Goal: Task Accomplishment & Management: Manage account settings

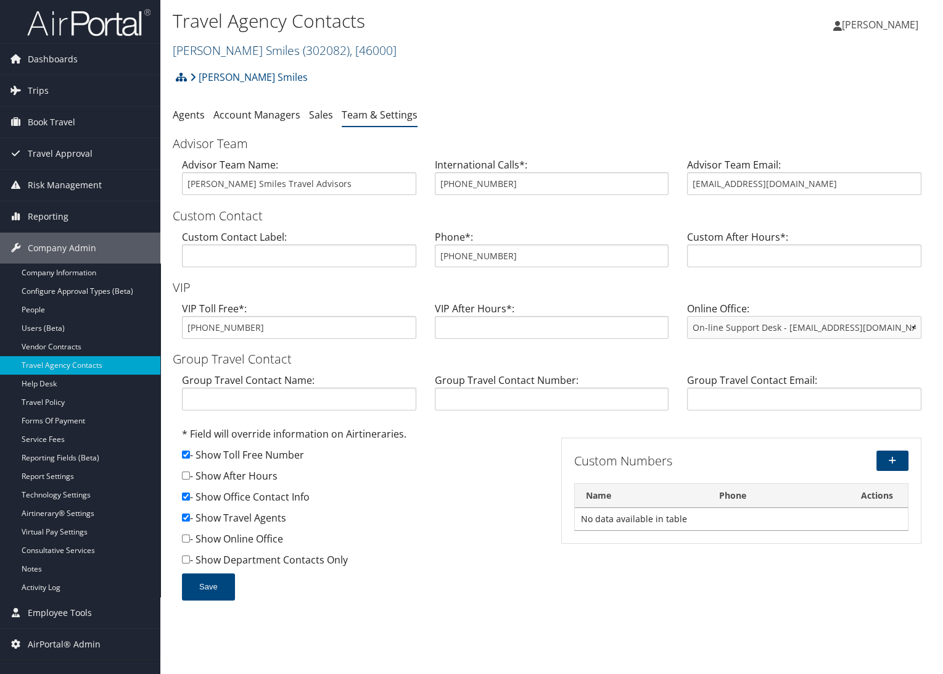
drag, startPoint x: 213, startPoint y: 48, endPoint x: 217, endPoint y: 56, distance: 8.3
click at [213, 48] on link "Nuvia Smiles ( 302082 ) , [ 46000 ]" at bounding box center [285, 50] width 224 height 17
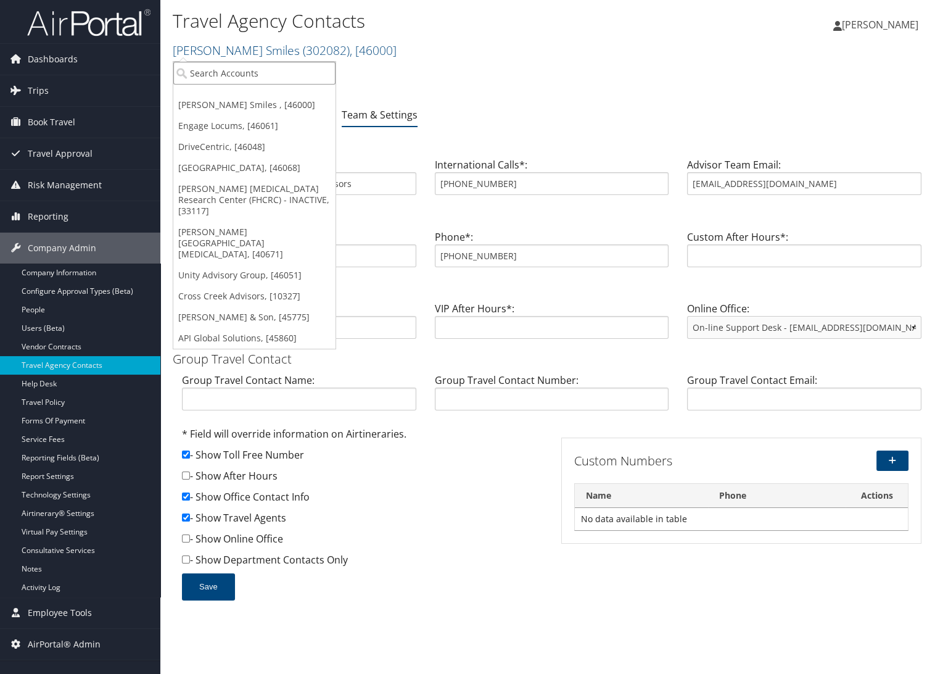
click at [222, 70] on input "search" at bounding box center [254, 73] width 162 height 23
click at [224, 265] on link "Unity Advisory Group, [46051]" at bounding box center [254, 275] width 162 height 21
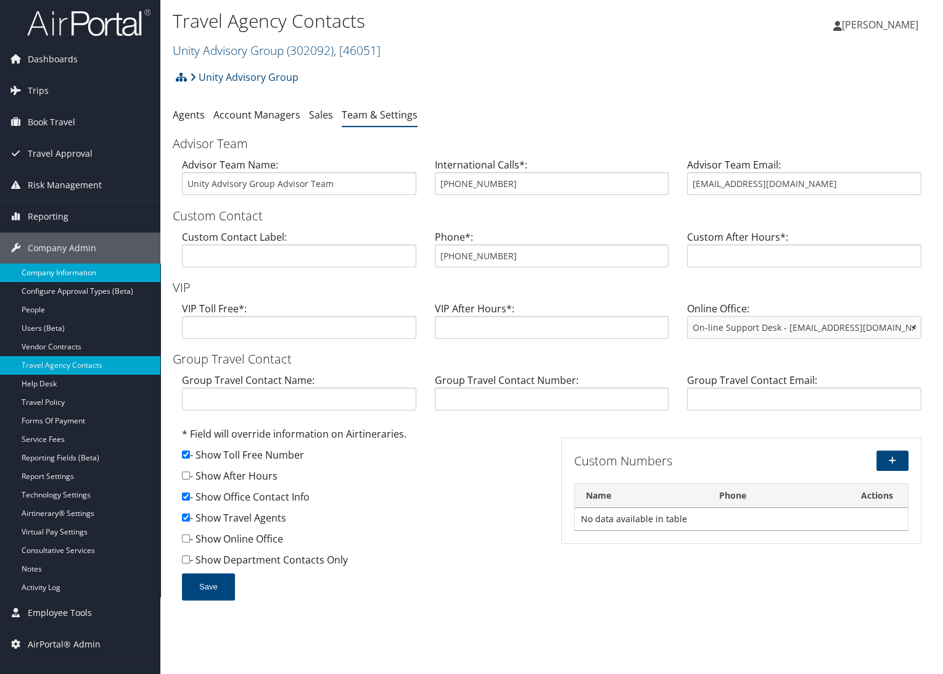
click at [73, 271] on link "Company Information" at bounding box center [80, 272] width 160 height 19
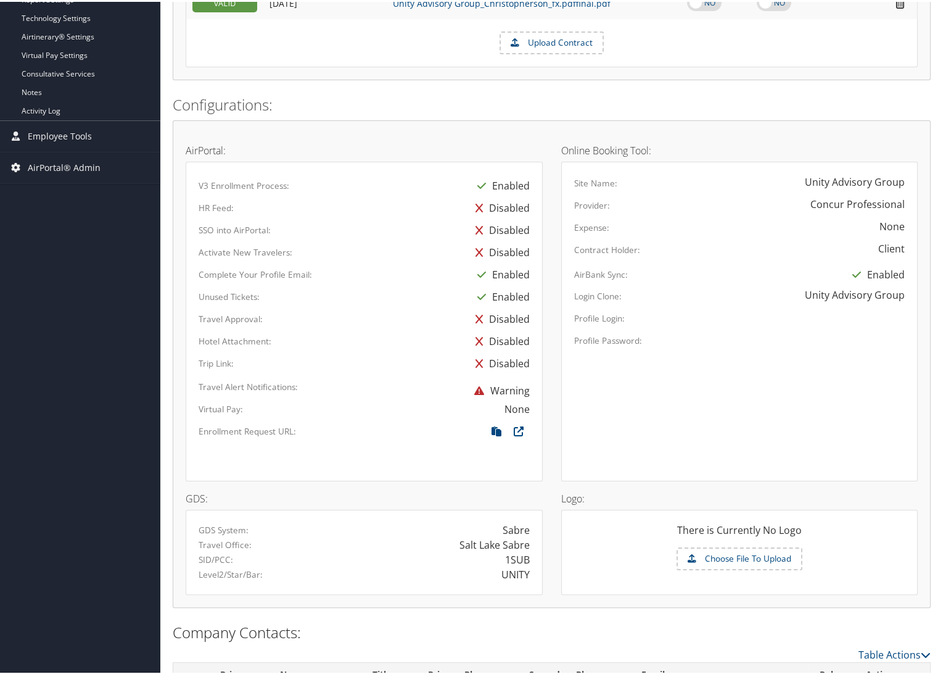
scroll to position [540, 0]
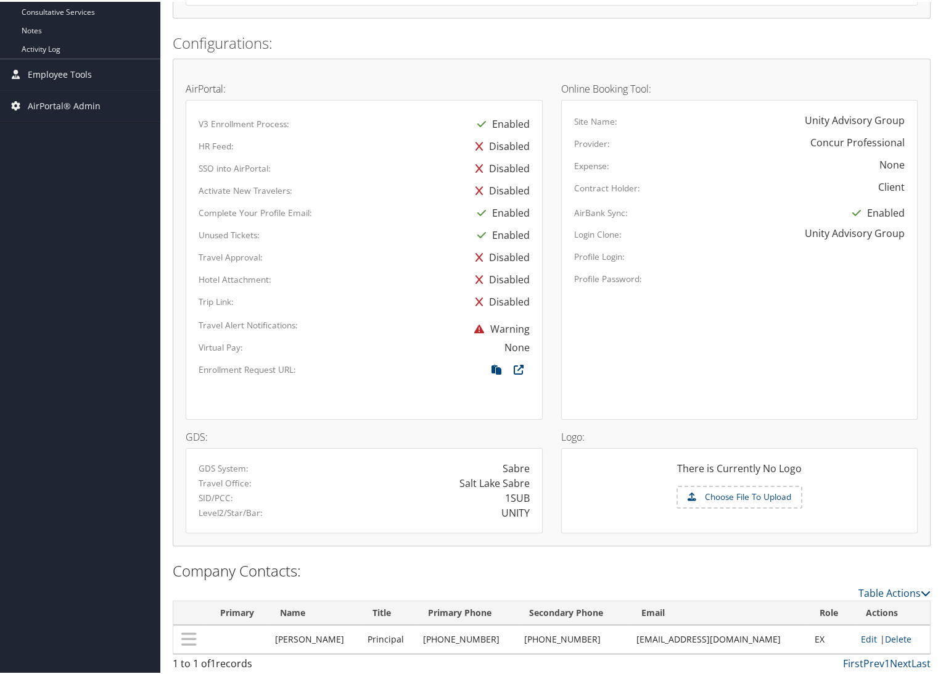
click at [866, 635] on td "Edit | Delete" at bounding box center [892, 637] width 75 height 28
click at [861, 635] on link "Edit" at bounding box center [869, 637] width 16 height 12
select select "EX"
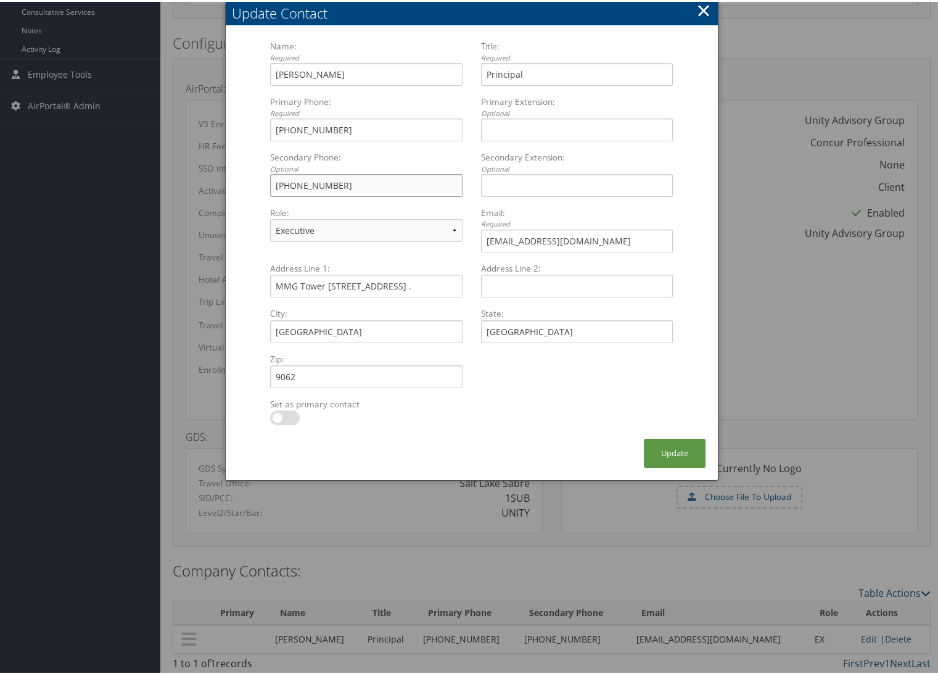
drag, startPoint x: 321, startPoint y: 181, endPoint x: 223, endPoint y: 189, distance: 97.8
click at [232, 186] on div "Name: Required Simon Baker Multiple values The selected items contain different…" at bounding box center [472, 231] width 492 height 411
drag, startPoint x: 353, startPoint y: 128, endPoint x: 238, endPoint y: 128, distance: 114.8
click at [238, 128] on form "Name: Required Simon Baker Multiple values The selected items contain different…" at bounding box center [472, 237] width 468 height 399
paste input "305) 320-5310"
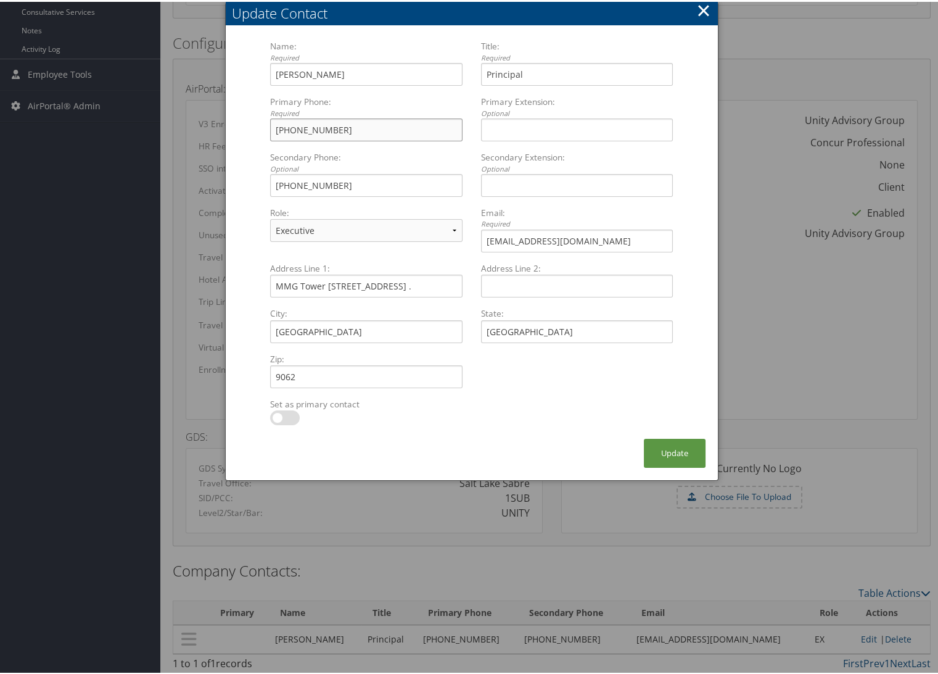
type input "(305) 320-5310"
drag, startPoint x: 319, startPoint y: 201, endPoint x: 329, endPoint y: 197, distance: 10.9
click at [319, 201] on div "(305) 320-5310 Multiple values The selected items contain different values for …" at bounding box center [366, 188] width 202 height 33
click at [319, 195] on input "(305) 320-5310" at bounding box center [366, 183] width 192 height 23
click at [358, 192] on input "(305) 320-5310" at bounding box center [366, 183] width 192 height 23
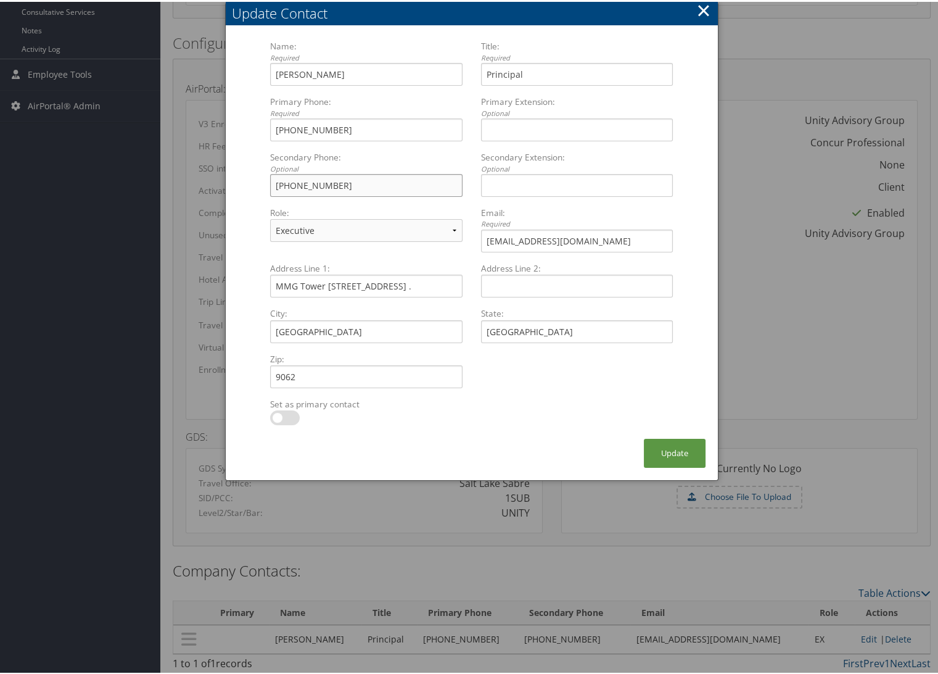
click at [389, 189] on input "(305) 320-5310" at bounding box center [366, 183] width 192 height 23
drag, startPoint x: 363, startPoint y: 186, endPoint x: 252, endPoint y: 184, distance: 110.4
click at [252, 184] on form "Name: Required Simon Baker Multiple values The selected items contain different…" at bounding box center [472, 237] width 468 height 399
paste input "507) 655-0827"
type input "(507) 655-0827"
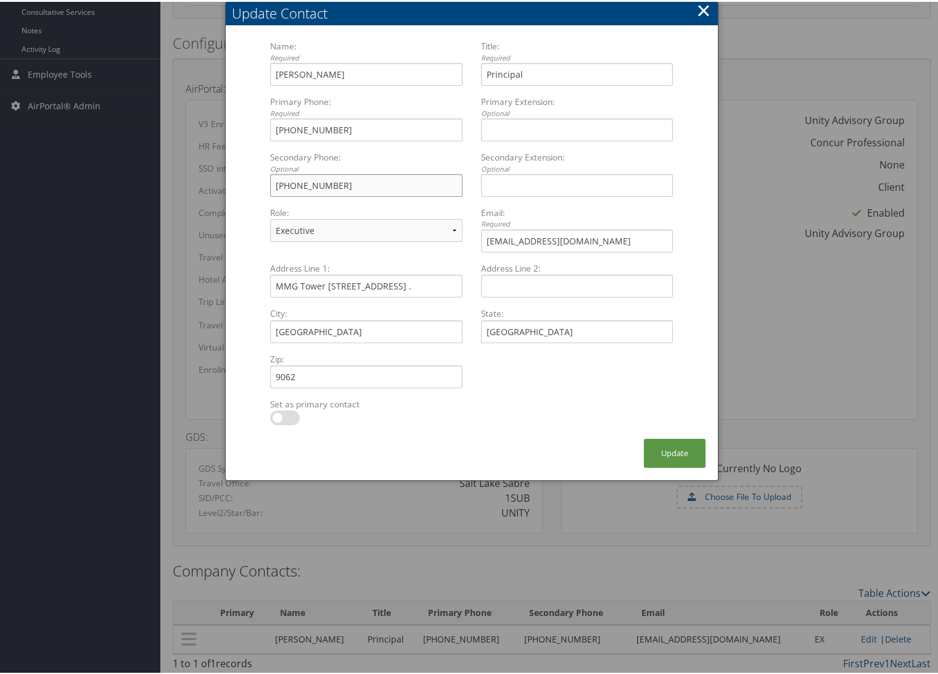
drag, startPoint x: 361, startPoint y: 181, endPoint x: 250, endPoint y: 186, distance: 110.5
click at [250, 186] on form "Name: Required Simon Baker Multiple values The selected items contain different…" at bounding box center [472, 237] width 468 height 399
click at [548, 189] on input "Secondary Extension: Optional Multiple values The selected items contain differ…" at bounding box center [577, 183] width 192 height 23
paste input "507 6550 8275"
click at [484, 186] on input "507 6550 8275" at bounding box center [577, 183] width 192 height 23
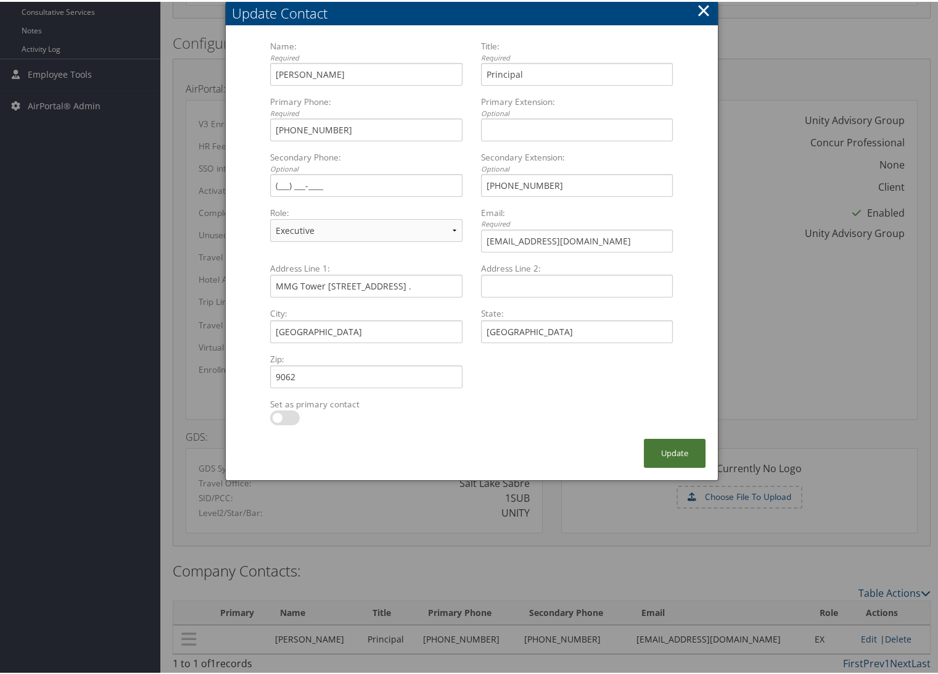
click at [670, 445] on button "Update" at bounding box center [675, 451] width 62 height 29
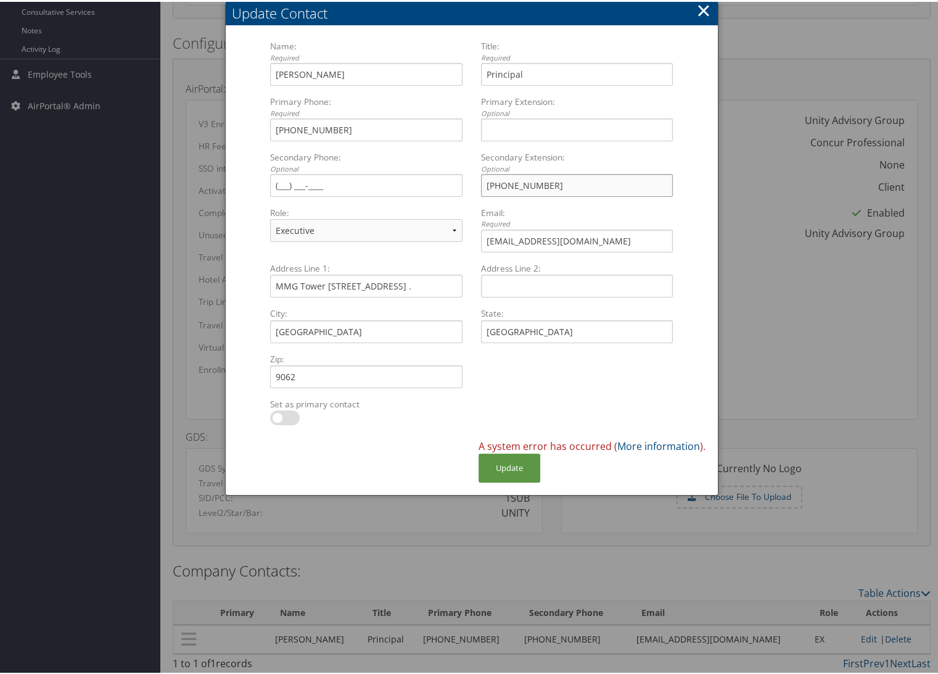
click at [487, 181] on input "+507 6550 8275" at bounding box center [577, 183] width 192 height 23
type input "507 6550 8275"
click at [489, 462] on button "Update" at bounding box center [510, 466] width 62 height 29
drag, startPoint x: 553, startPoint y: 181, endPoint x: 436, endPoint y: 181, distance: 116.6
click at [436, 181] on div "Name: Required Simon Baker Multiple values The selected items contain different…" at bounding box center [471, 149] width 421 height 222
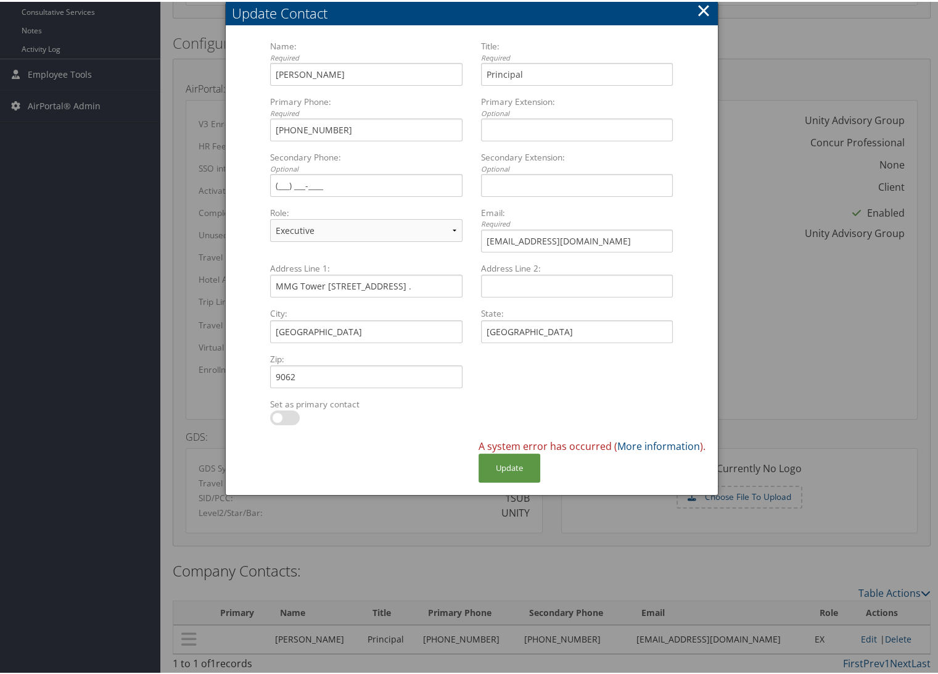
click at [494, 139] on div "Multiple values The selected items contain different values for this input. To …" at bounding box center [577, 133] width 202 height 33
click at [494, 139] on input "Primary Extension: Optional Multiple values The selected items contain differen…" at bounding box center [577, 128] width 192 height 23
click at [495, 127] on input "Primary Extension: Optional Multiple values The selected items contain differen…" at bounding box center [577, 128] width 192 height 23
paste input "507 6550 8275"
type input "507 6550 8275"
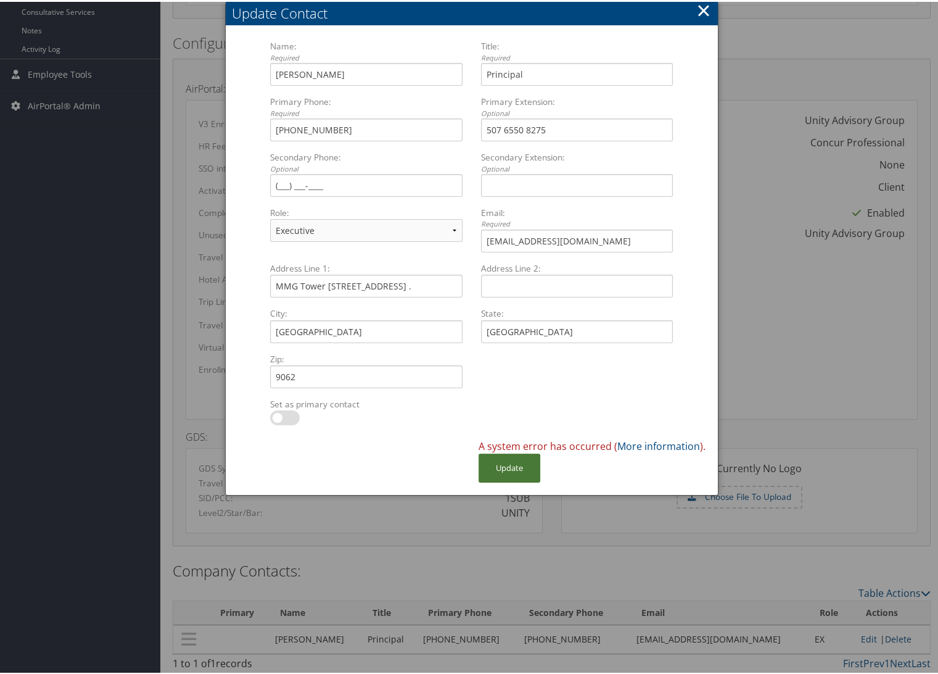
click at [520, 459] on button "Update" at bounding box center [510, 466] width 62 height 29
drag, startPoint x: 568, startPoint y: 117, endPoint x: 442, endPoint y: 128, distance: 125.8
click at [442, 128] on div "Name: Required Simon Baker Multiple values The selected items contain different…" at bounding box center [471, 149] width 421 height 222
click at [507, 468] on button "Update" at bounding box center [510, 466] width 62 height 29
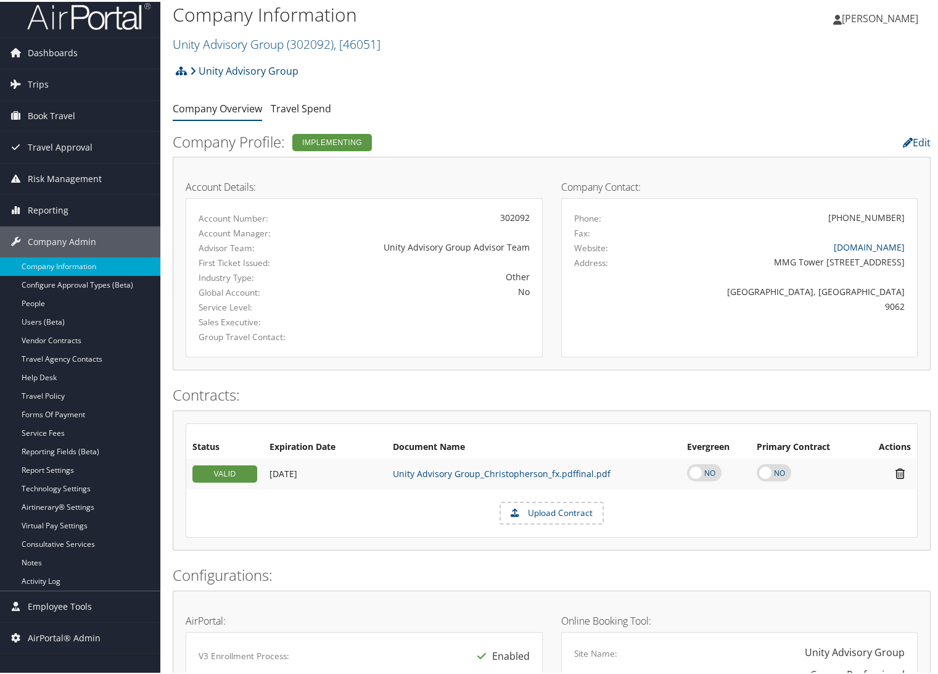
scroll to position [0, 0]
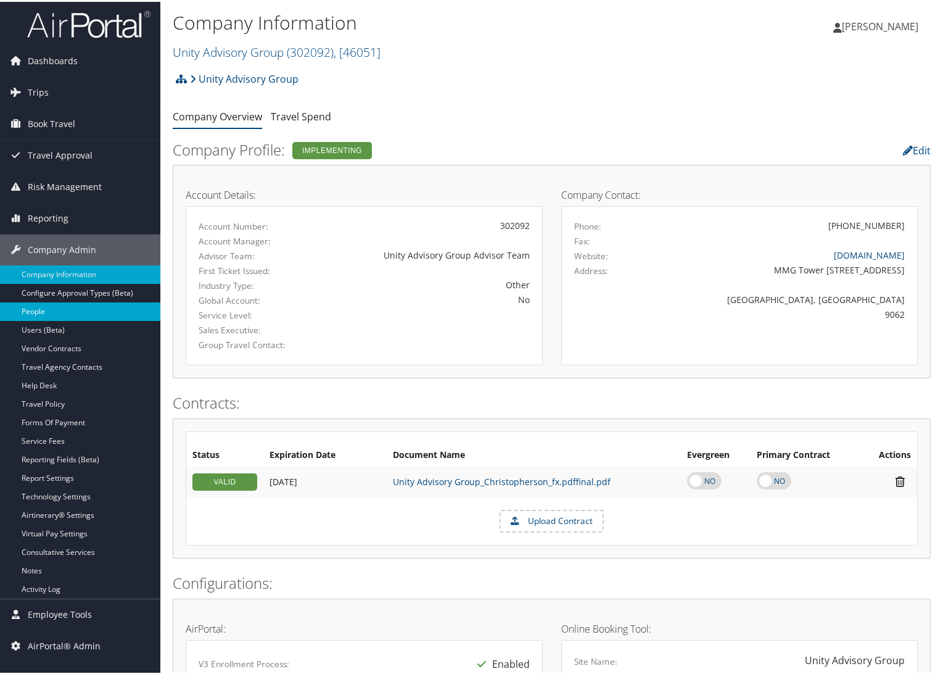
click at [41, 311] on link "People" at bounding box center [80, 309] width 160 height 19
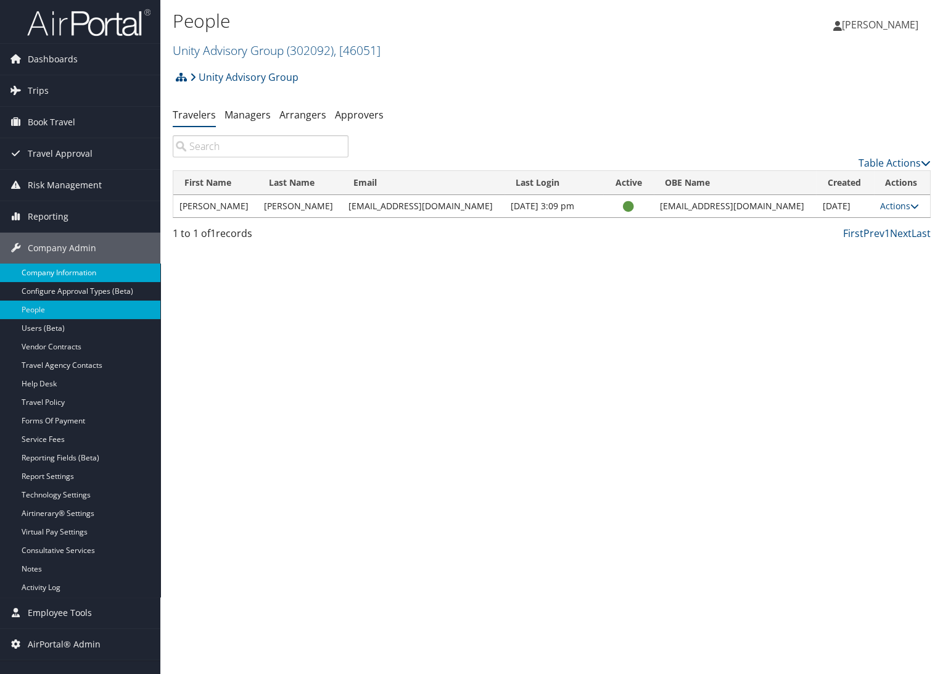
click at [67, 275] on link "Company Information" at bounding box center [80, 272] width 160 height 19
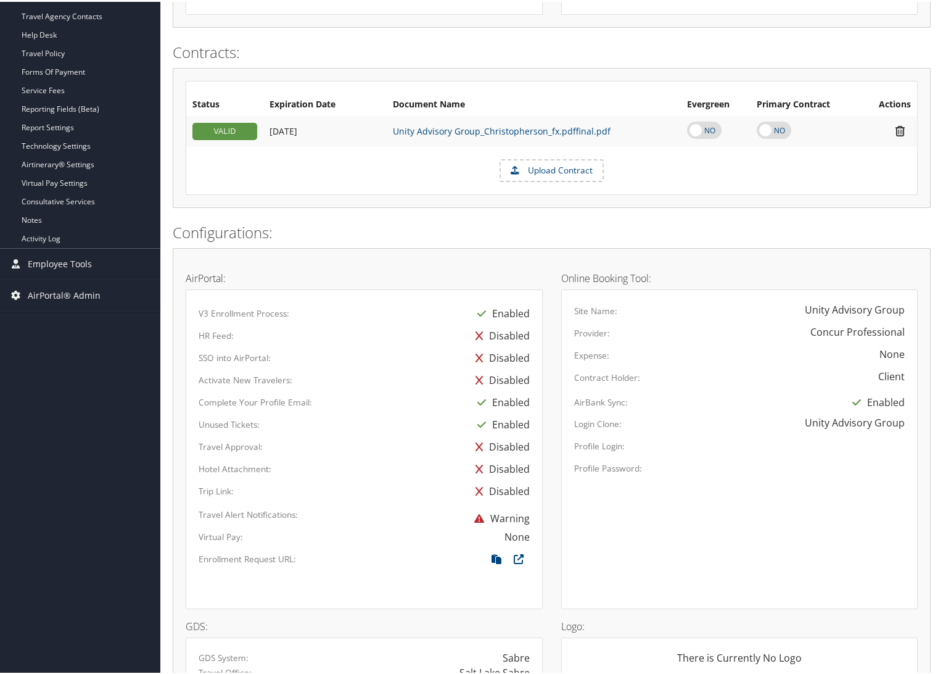
scroll to position [540, 0]
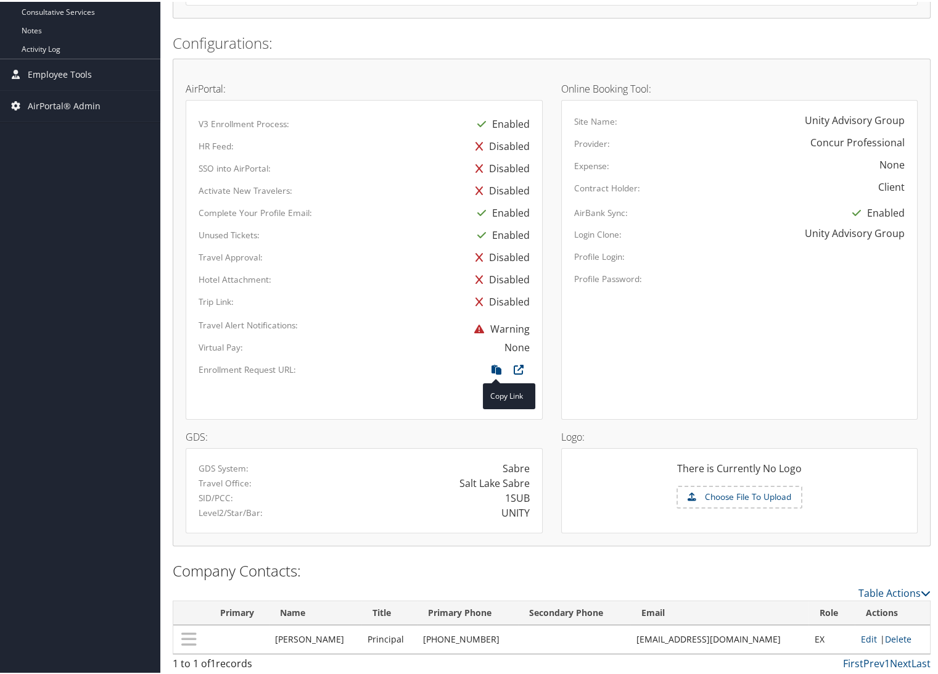
click at [492, 370] on span at bounding box center [497, 368] width 22 height 14
click at [490, 361] on link at bounding box center [497, 368] width 22 height 14
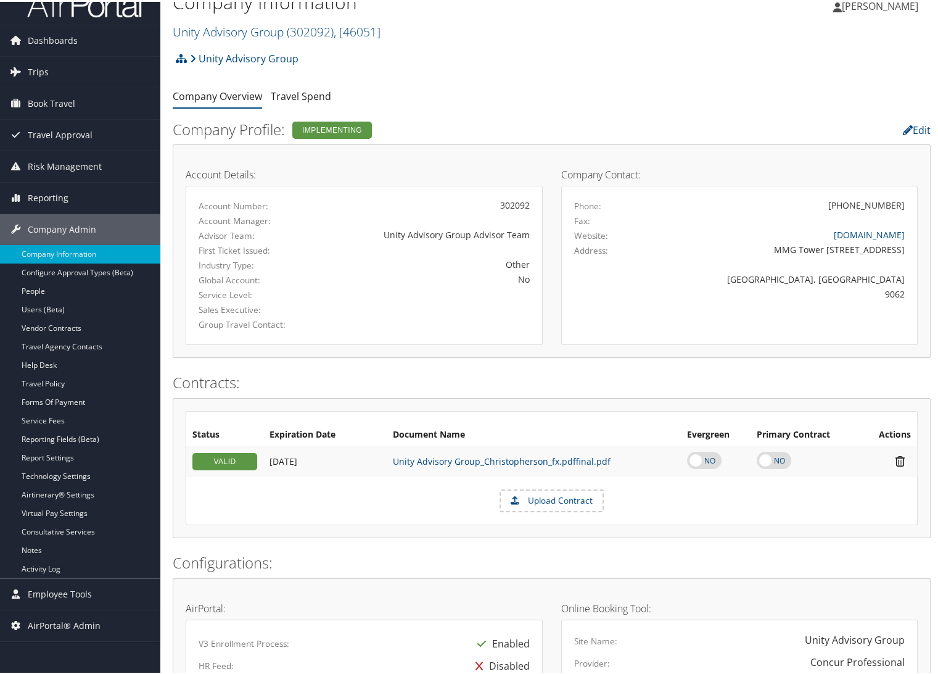
scroll to position [0, 0]
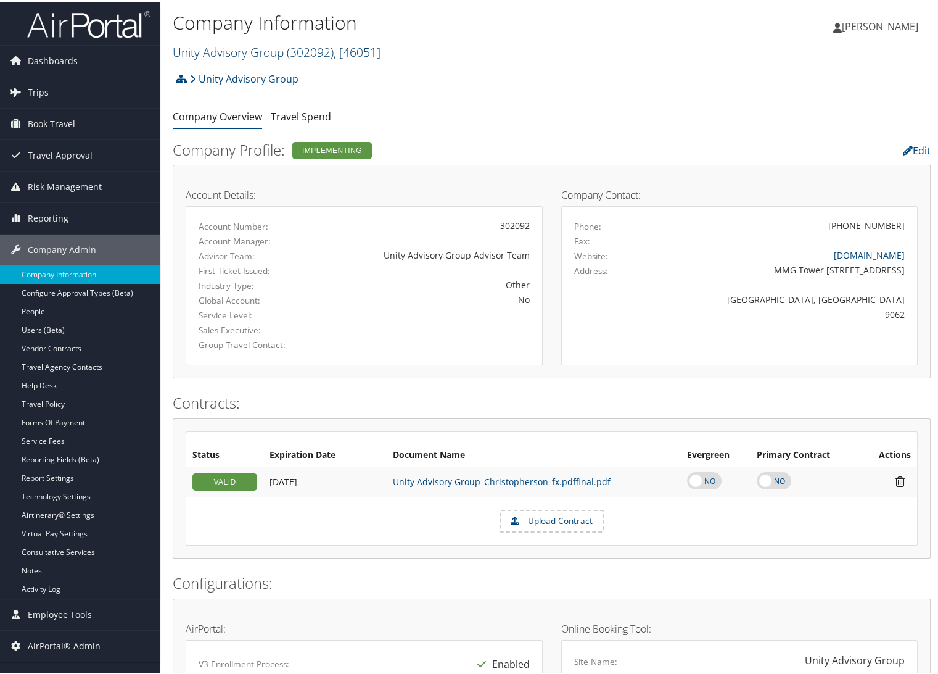
click at [226, 44] on link "Unity Advisory Group ( 302092 ) , [ 46051 ]" at bounding box center [277, 50] width 208 height 17
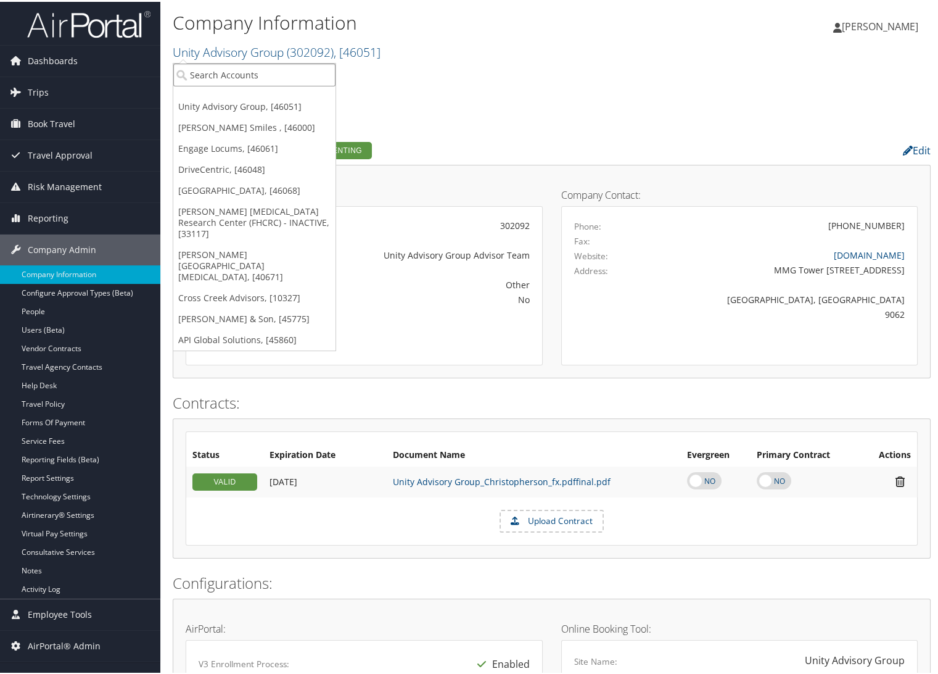
click at [218, 65] on input "search" at bounding box center [254, 73] width 162 height 23
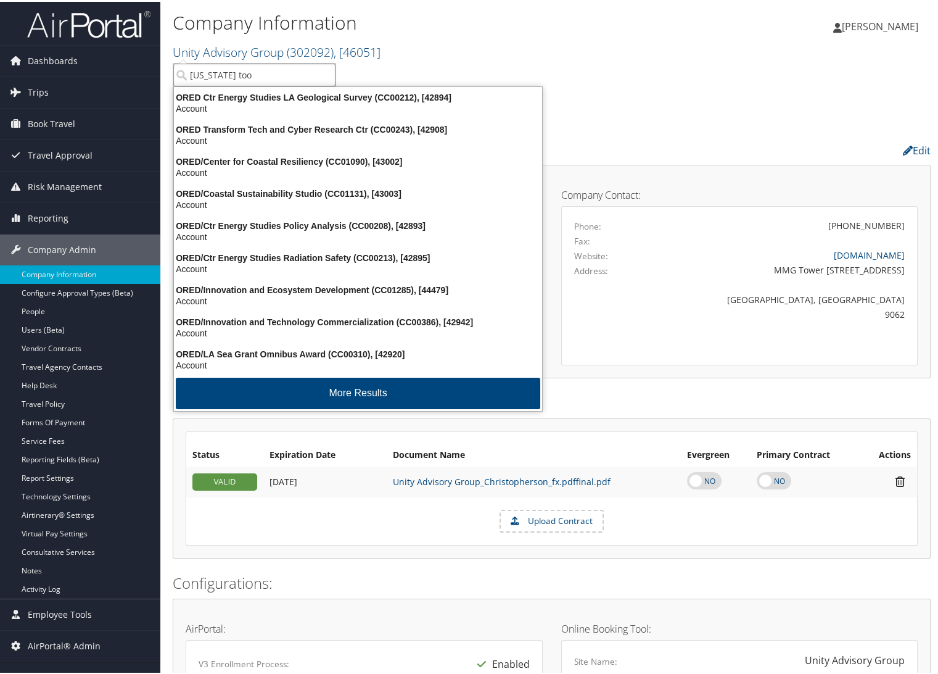
type input "oregon tool"
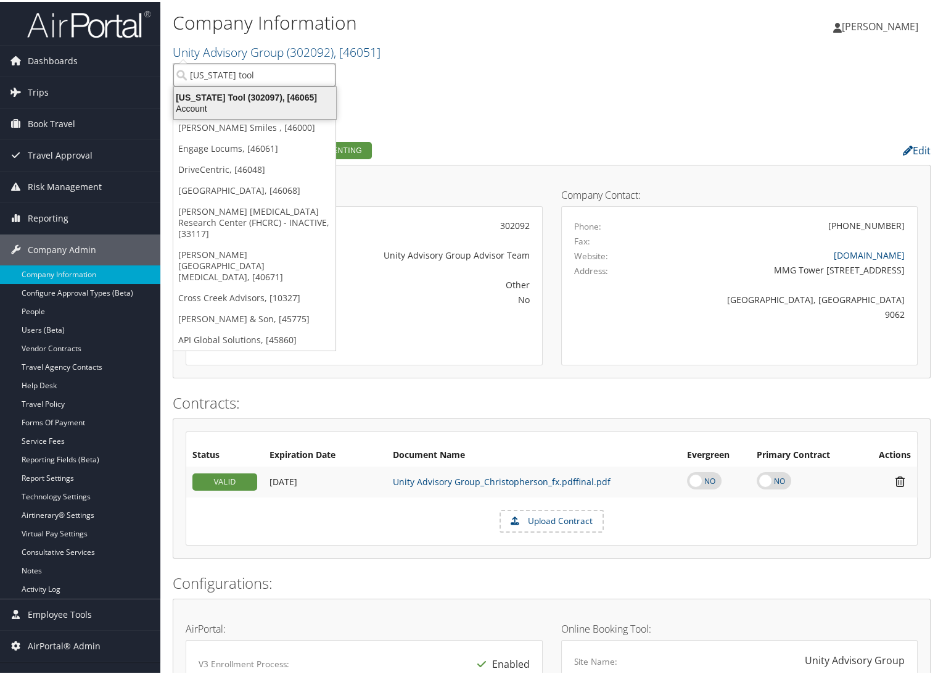
click at [220, 90] on div "Oregon Tool (302097), [46065]" at bounding box center [255, 95] width 177 height 11
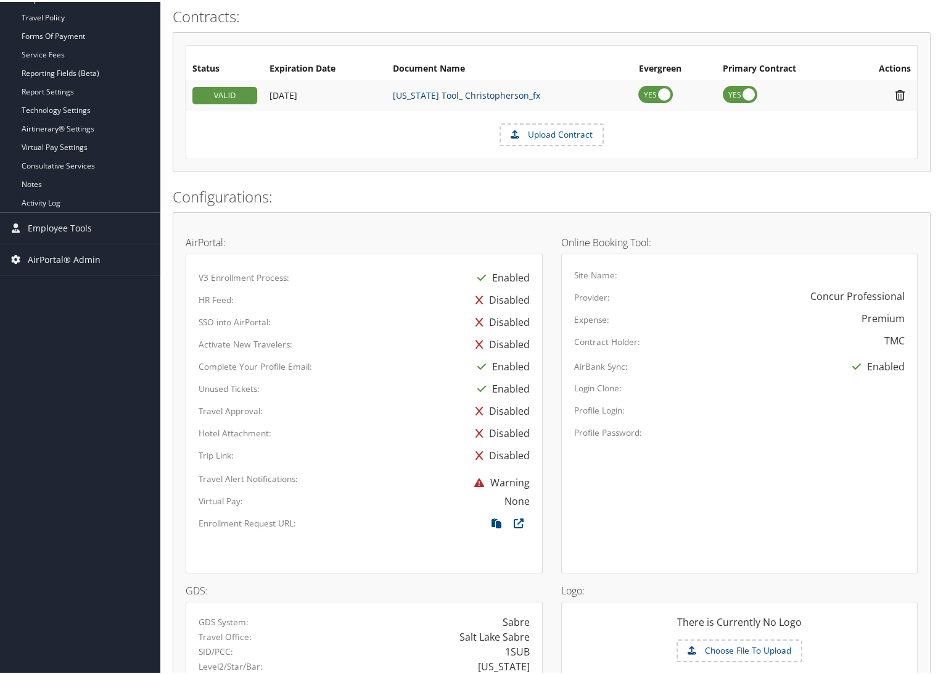
scroll to position [540, 0]
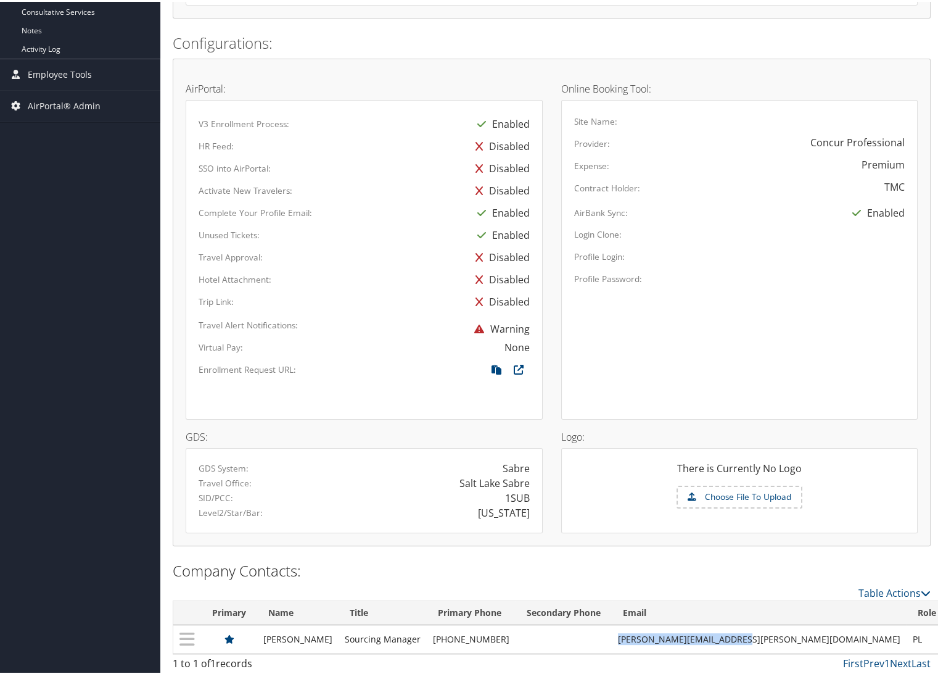
drag, startPoint x: 775, startPoint y: 635, endPoint x: 633, endPoint y: 628, distance: 142.1
click at [633, 628] on tr "Ron Petrich Sourcing Manager (503) 905-2768 ron.petrich@oregontool.com PL Edit …" at bounding box center [593, 637] width 840 height 28
drag, startPoint x: 318, startPoint y: 635, endPoint x: 273, endPoint y: 636, distance: 45.0
click at [273, 636] on td "Ron Petrich" at bounding box center [297, 637] width 81 height 28
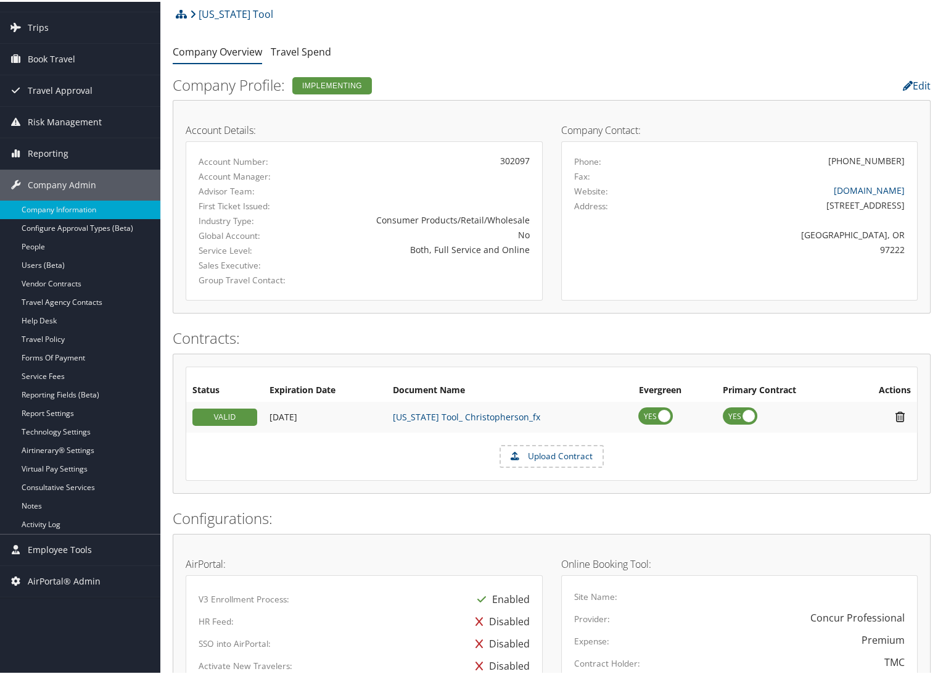
scroll to position [60, 0]
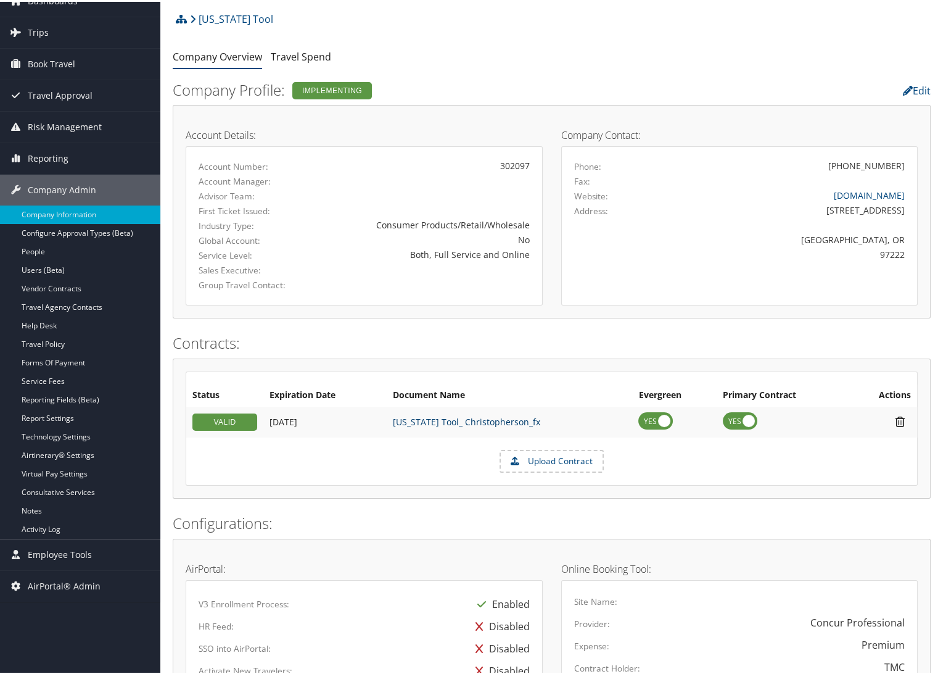
click at [460, 421] on link "Oregon Tool_ Christopherson_fx" at bounding box center [466, 420] width 147 height 12
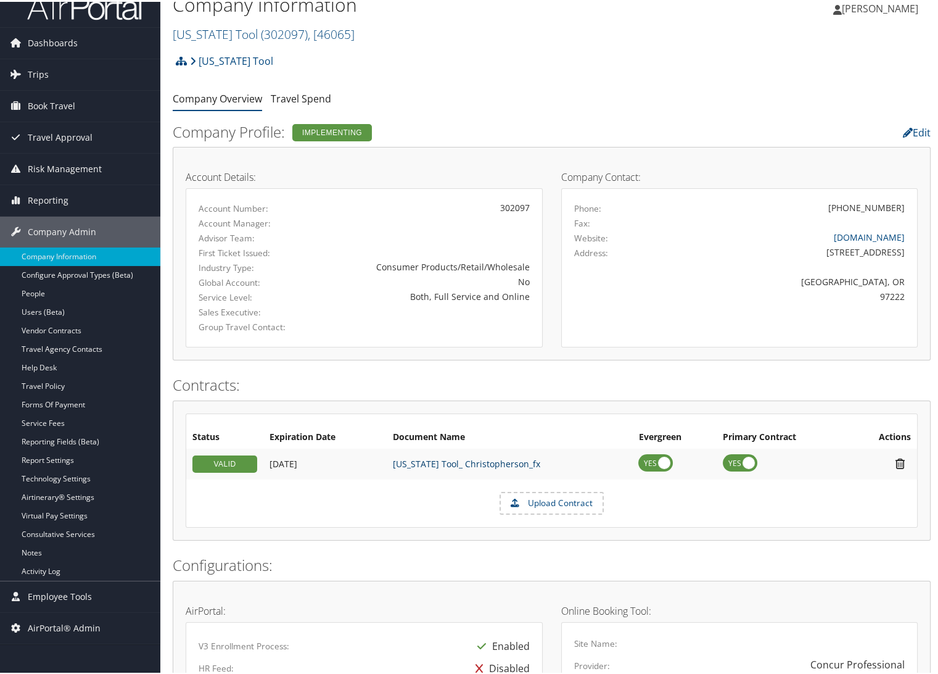
scroll to position [0, 0]
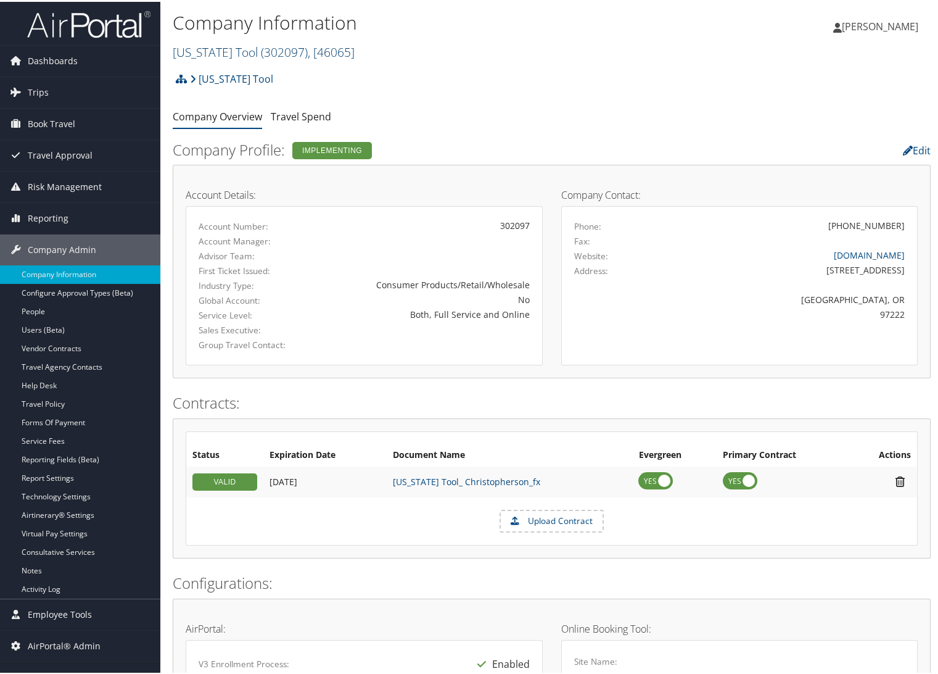
click at [231, 49] on link "Oregon Tool ( 302097 ) , [ 46065 ]" at bounding box center [264, 50] width 182 height 17
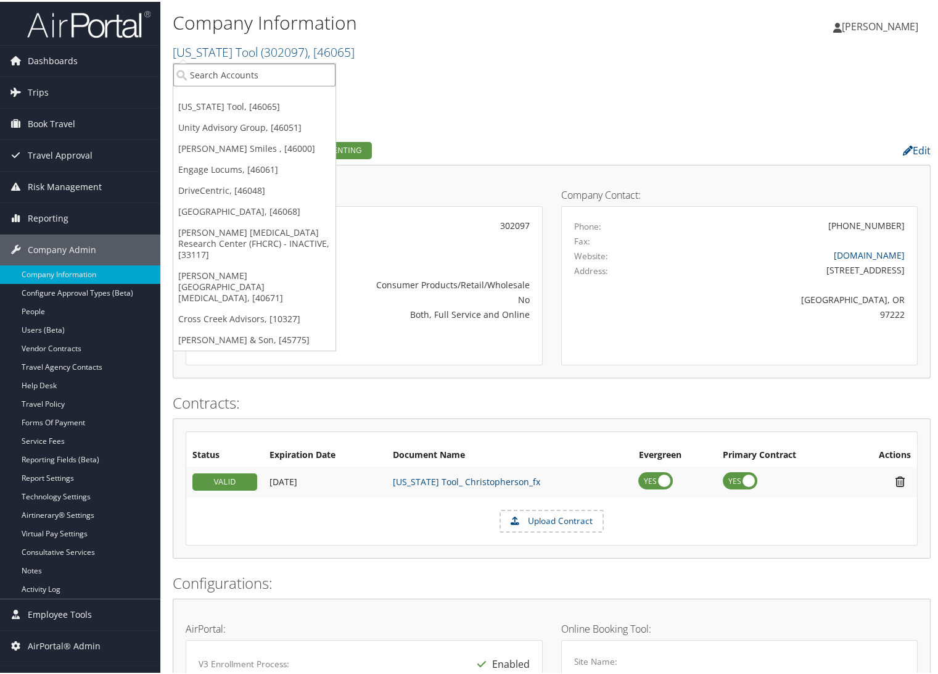
click at [229, 70] on input "search" at bounding box center [254, 73] width 162 height 23
type input "royal"
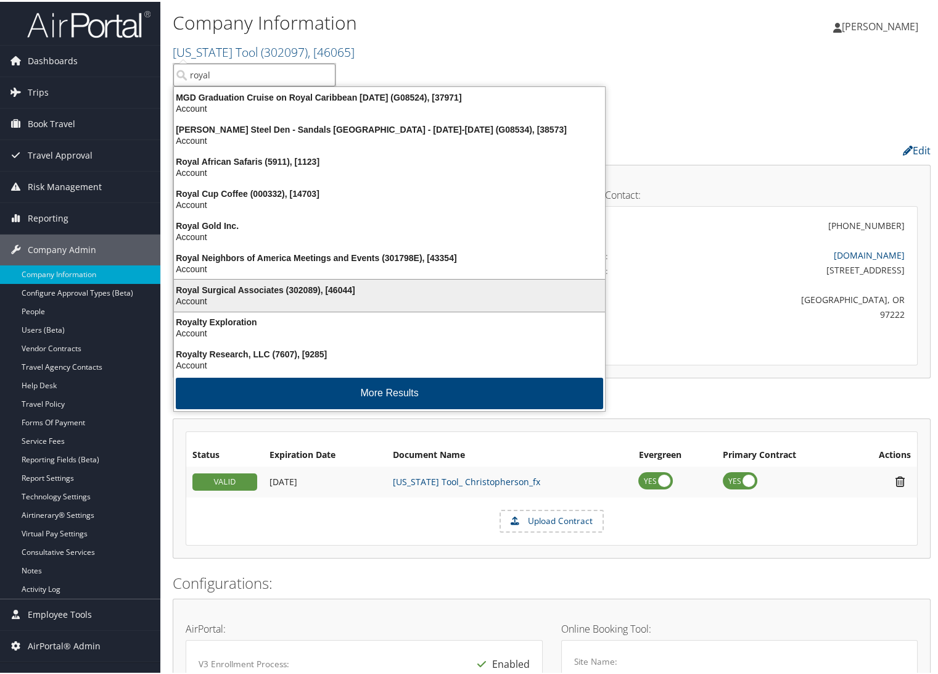
click at [281, 279] on div "Royal Surgical Associates (302089), [46044] Account" at bounding box center [390, 293] width 428 height 28
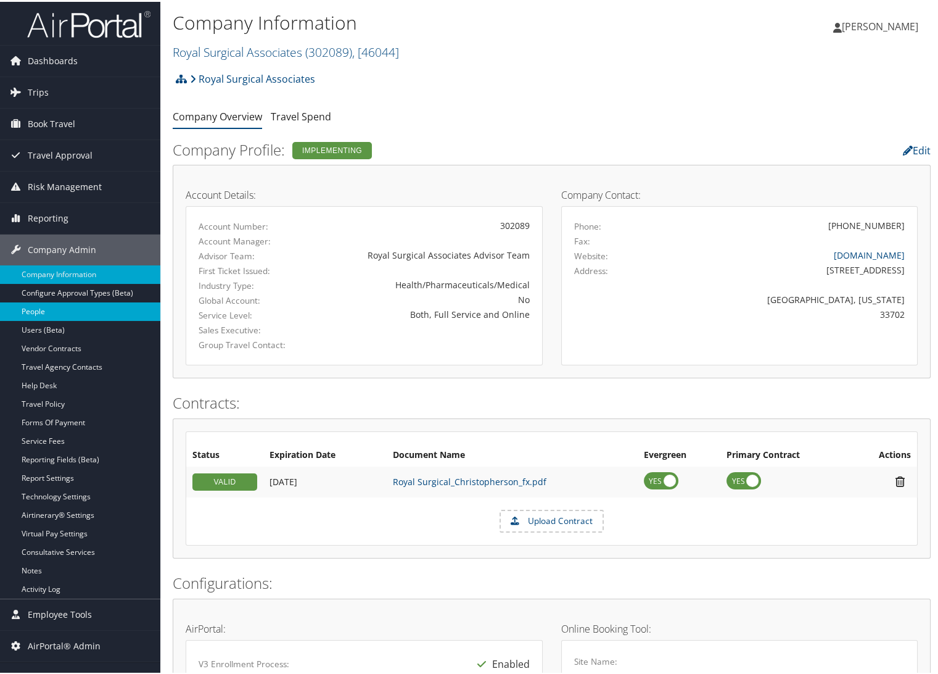
click at [49, 300] on link "People" at bounding box center [80, 309] width 160 height 19
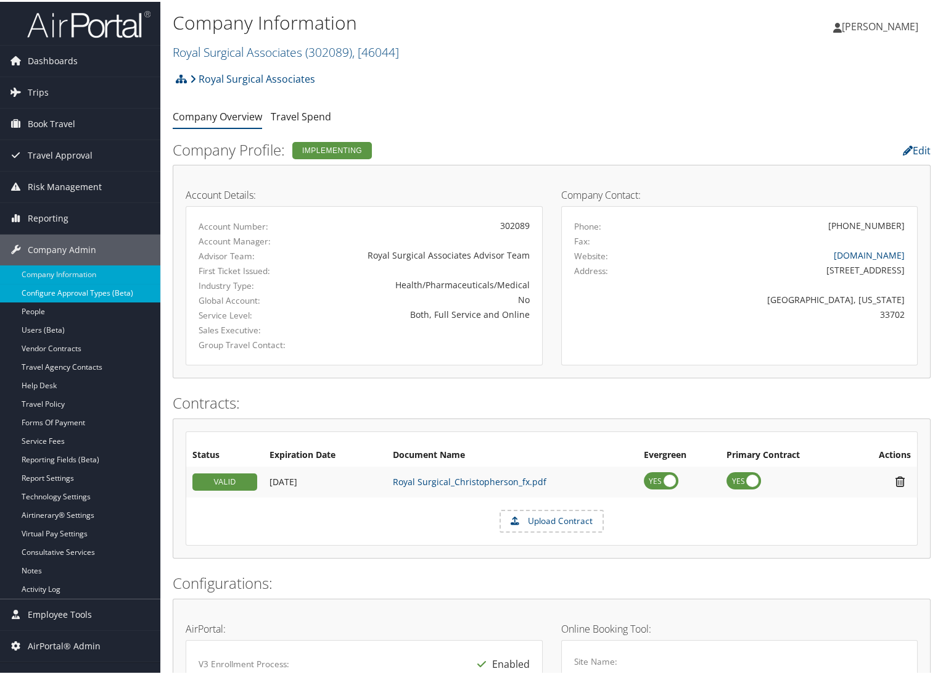
click at [54, 285] on link "Configure Approval Types (Beta)" at bounding box center [80, 291] width 160 height 19
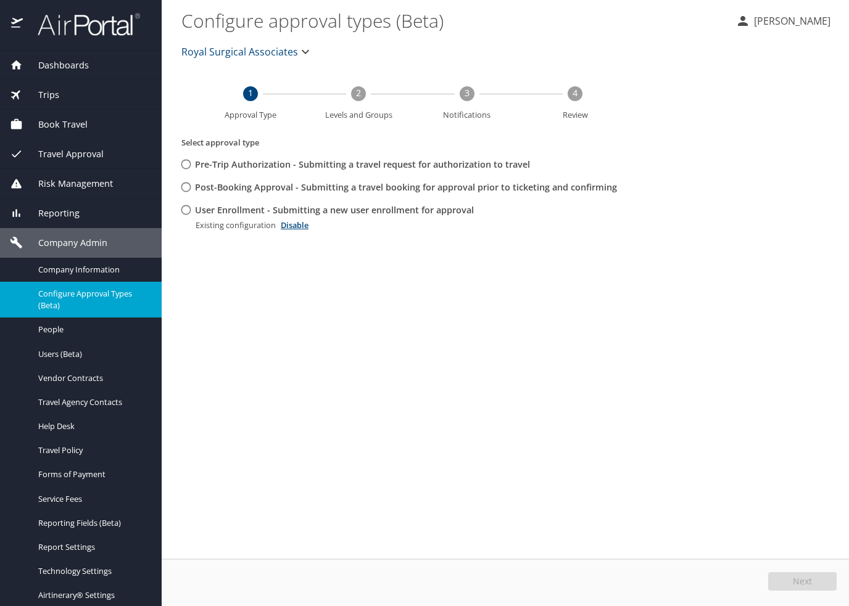
click at [189, 207] on input "User Enrollment - Submitting a new user enrollment for approval" at bounding box center [186, 210] width 23 height 23
radio input "true"
click at [787, 577] on button "Edit" at bounding box center [803, 582] width 65 height 19
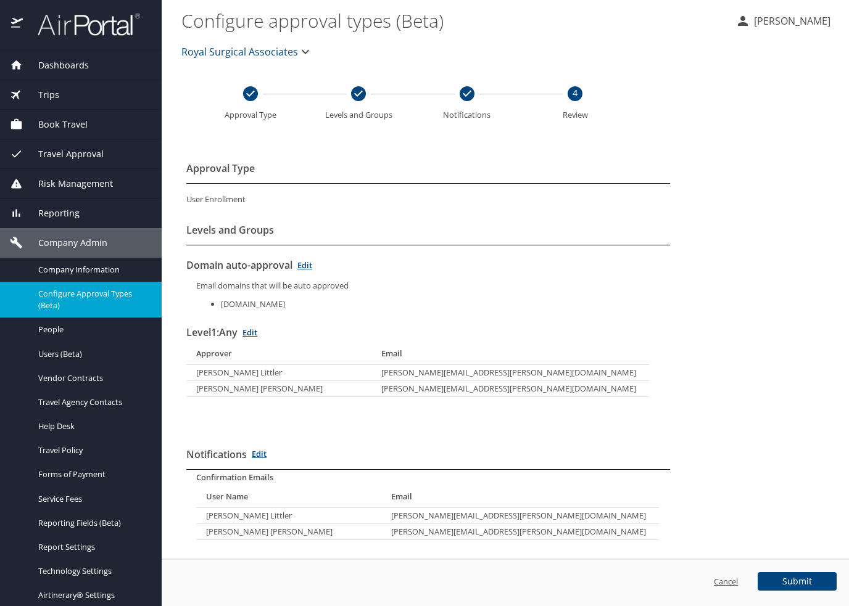
click at [733, 581] on link "Cancel" at bounding box center [726, 581] width 24 height 11
